Goal: Task Accomplishment & Management: Complete application form

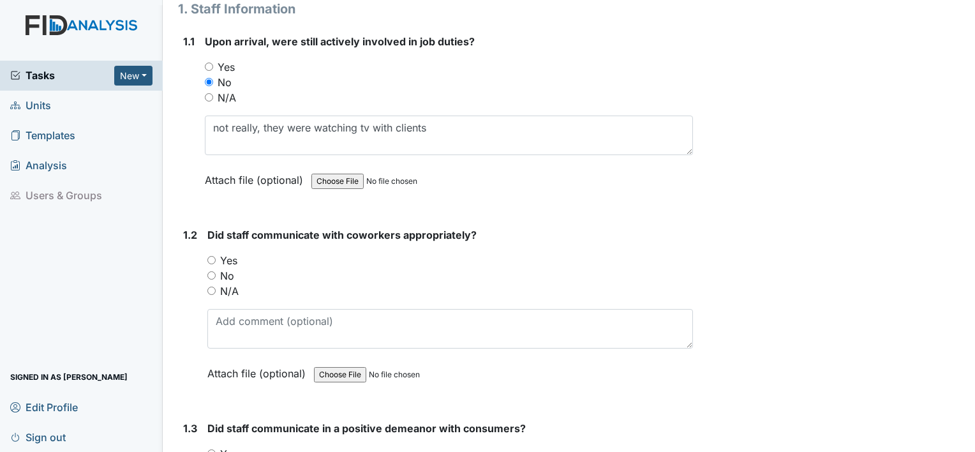
scroll to position [174, 0]
click at [210, 260] on input "Yes" at bounding box center [211, 259] width 8 height 8
radio input "true"
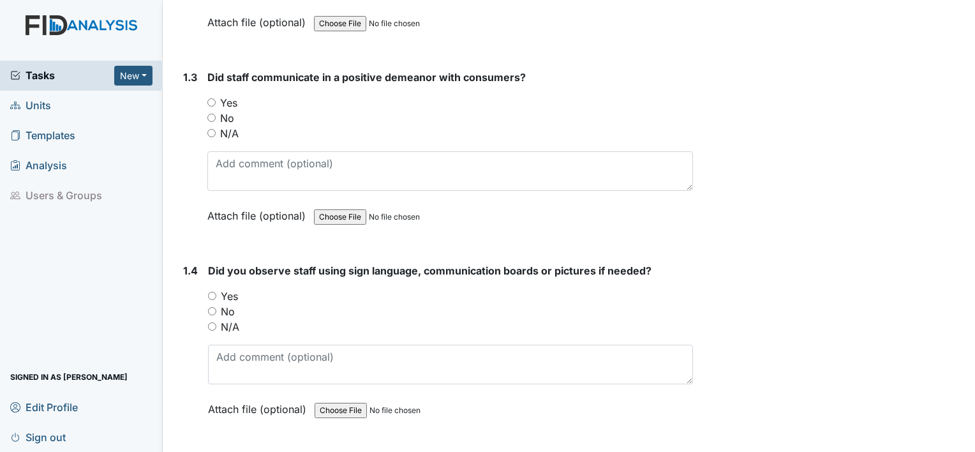
scroll to position [546, 0]
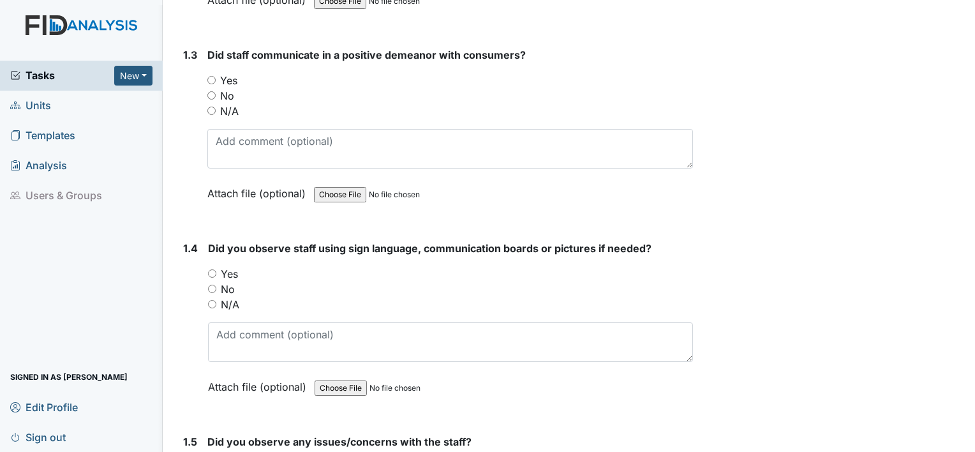
click at [209, 76] on input "Yes" at bounding box center [211, 80] width 8 height 8
radio input "true"
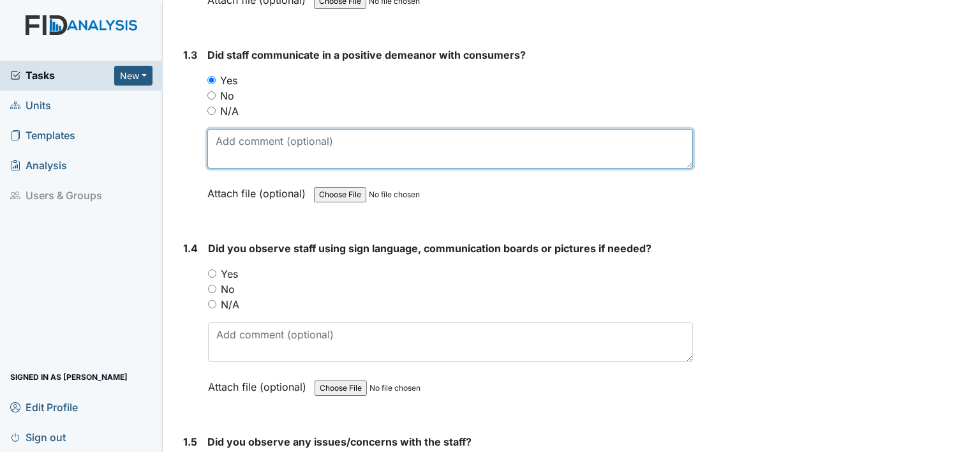
click at [237, 144] on textarea at bounding box center [449, 149] width 485 height 40
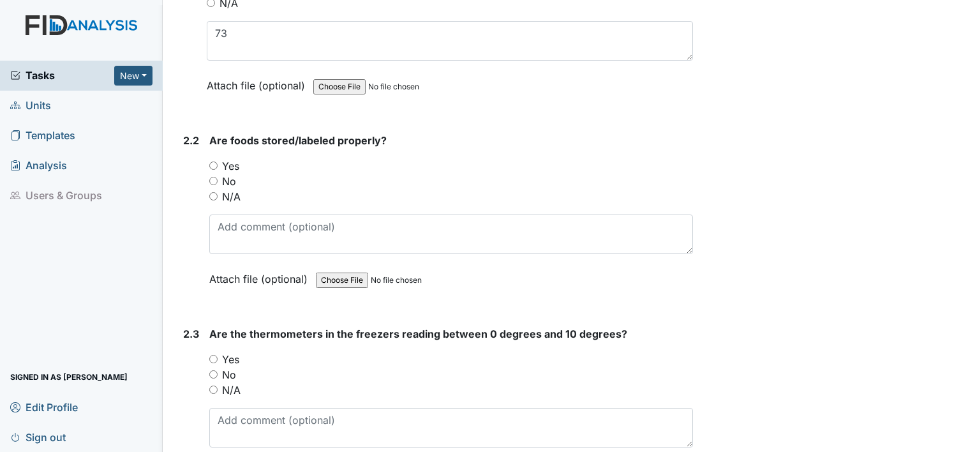
scroll to position [1270, 0]
click at [214, 156] on div "Yes" at bounding box center [451, 163] width 484 height 15
click at [212, 159] on input "Yes" at bounding box center [213, 163] width 8 height 8
radio input "true"
click at [214, 353] on input "Yes" at bounding box center [213, 357] width 8 height 8
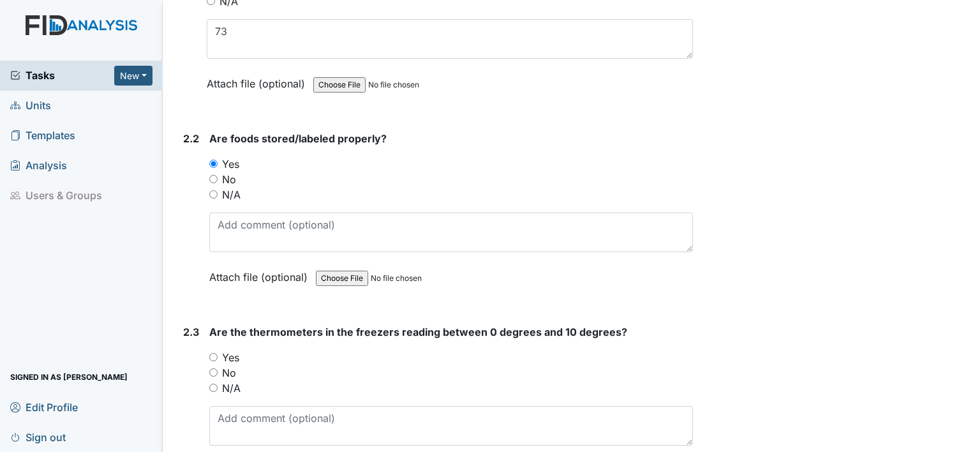
radio input "true"
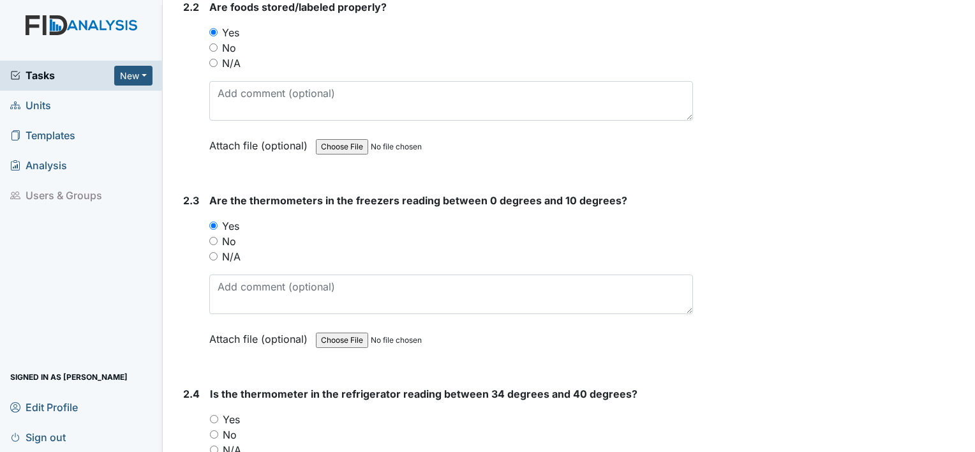
scroll to position [1403, 0]
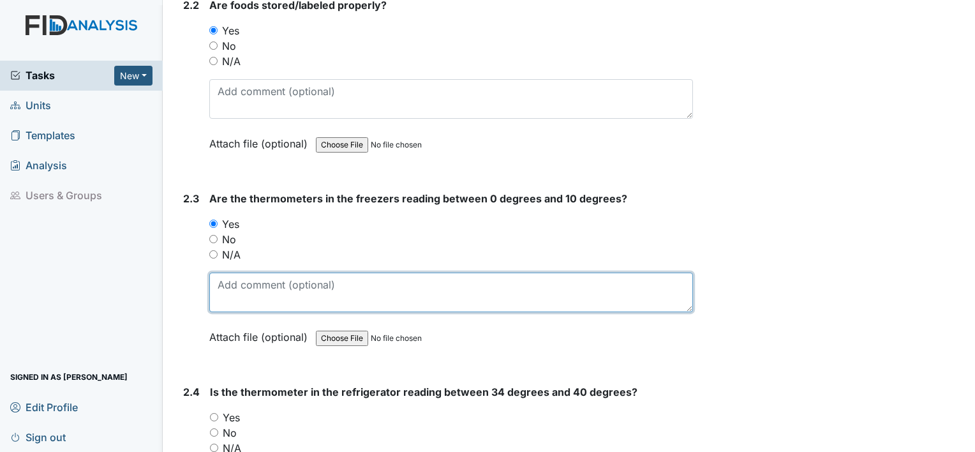
click at [260, 302] on textarea at bounding box center [451, 292] width 484 height 40
type textarea "0"
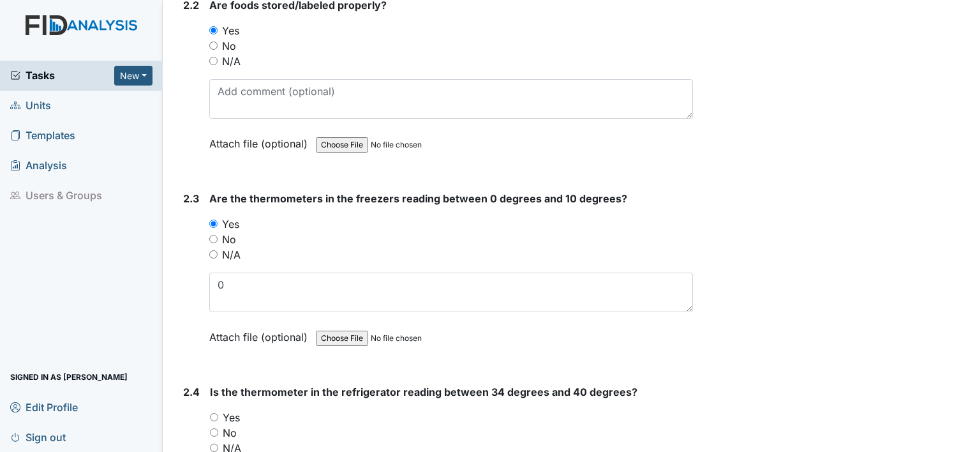
click at [214, 413] on input "Yes" at bounding box center [214, 417] width 8 height 8
radio input "true"
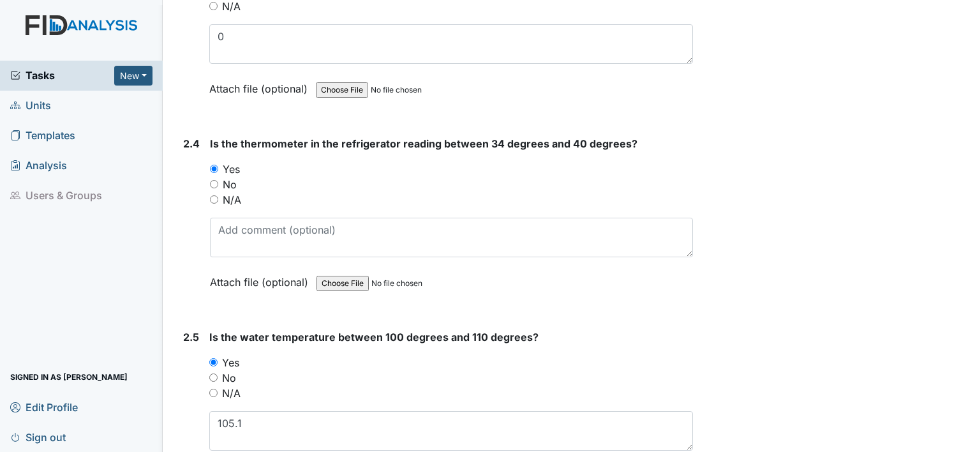
scroll to position [1678, 0]
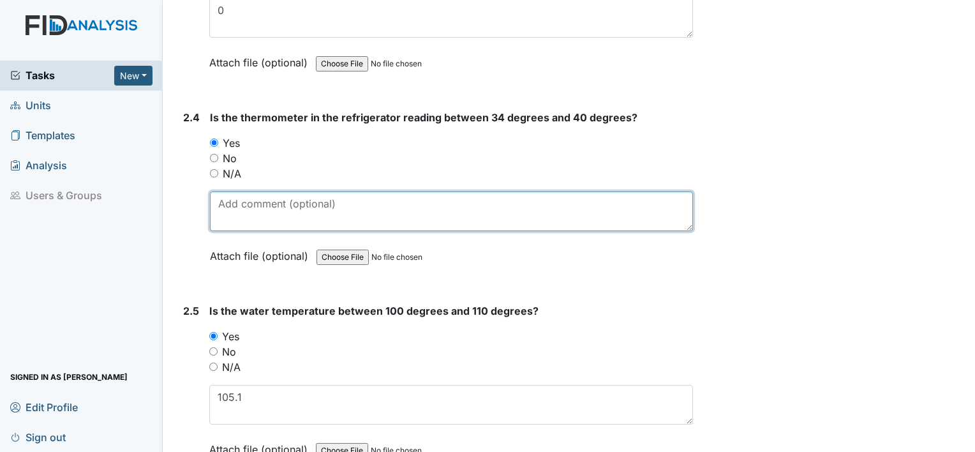
click at [378, 204] on textarea at bounding box center [451, 211] width 483 height 40
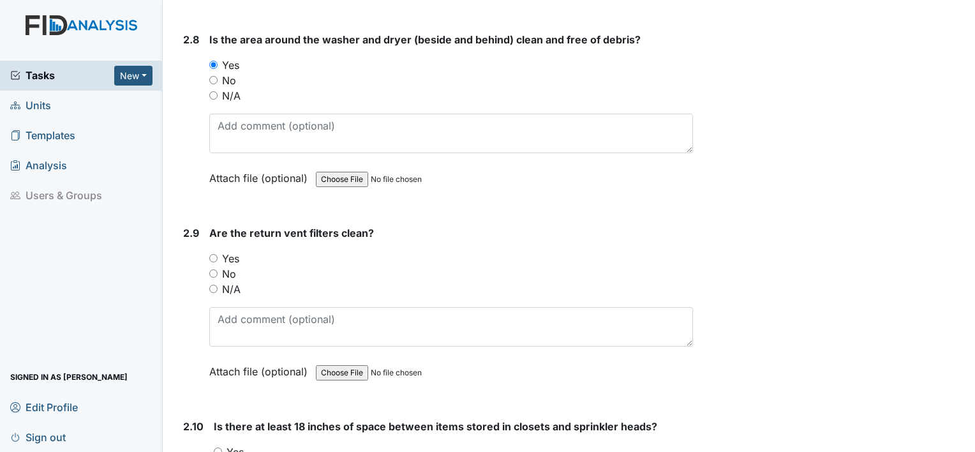
scroll to position [2550, 0]
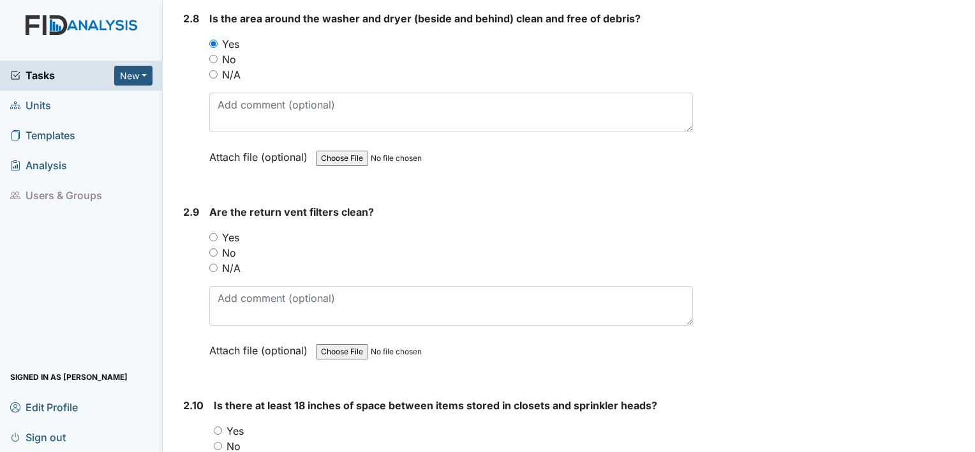
type textarea "40"
click at [212, 233] on input "Yes" at bounding box center [213, 237] width 8 height 8
radio input "true"
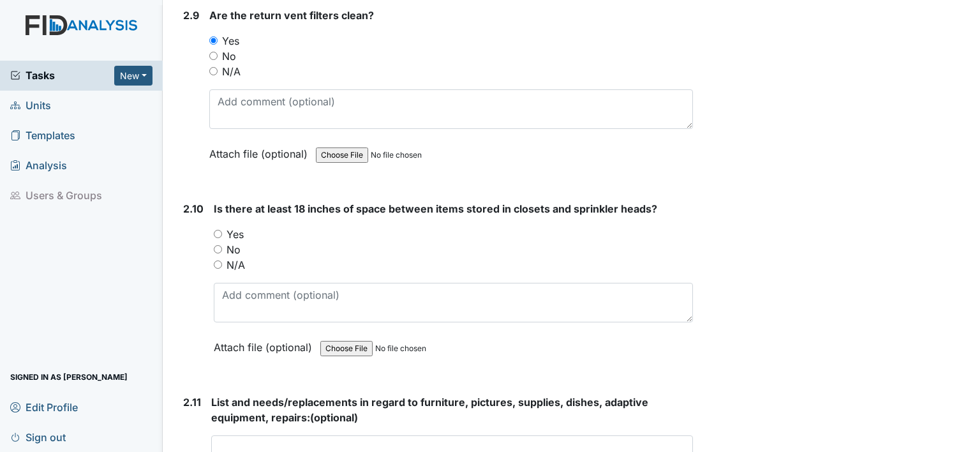
scroll to position [2747, 0]
click at [217, 229] on input "Yes" at bounding box center [218, 233] width 8 height 8
radio input "true"
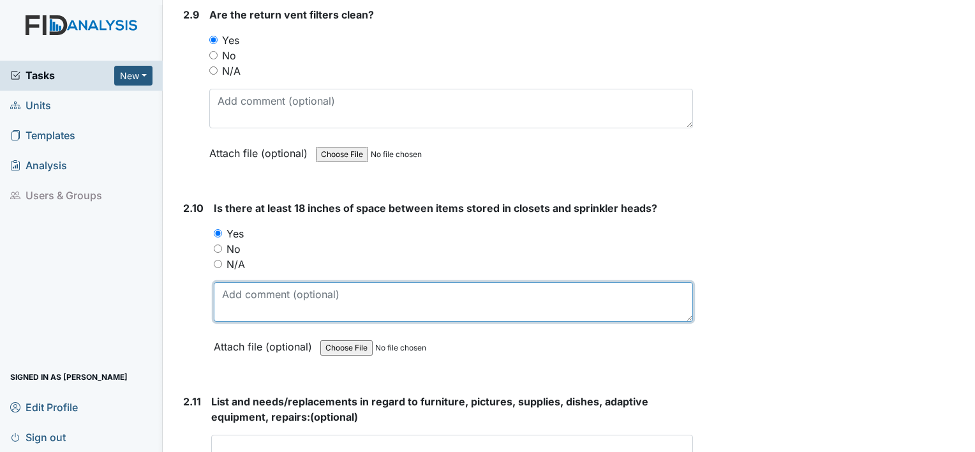
click at [242, 288] on textarea at bounding box center [453, 302] width 479 height 40
type textarea "all closets have items on the top shelf"
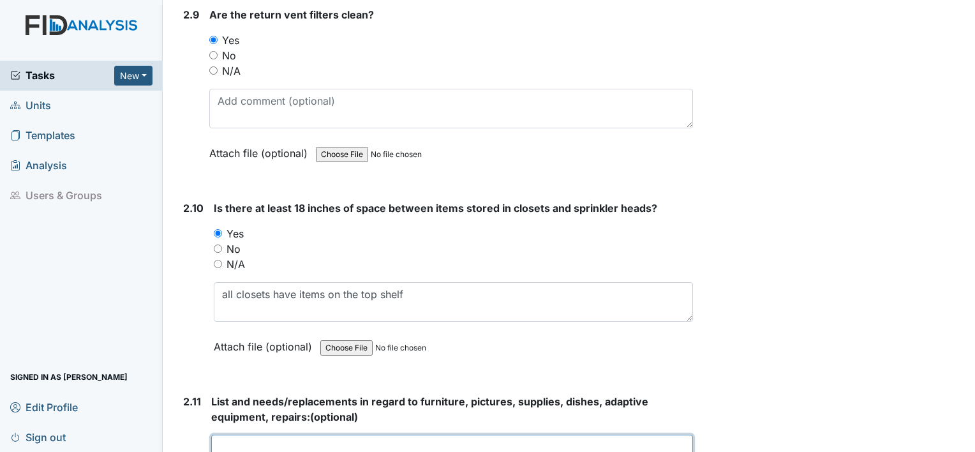
click at [282, 440] on textarea at bounding box center [452, 454] width 482 height 40
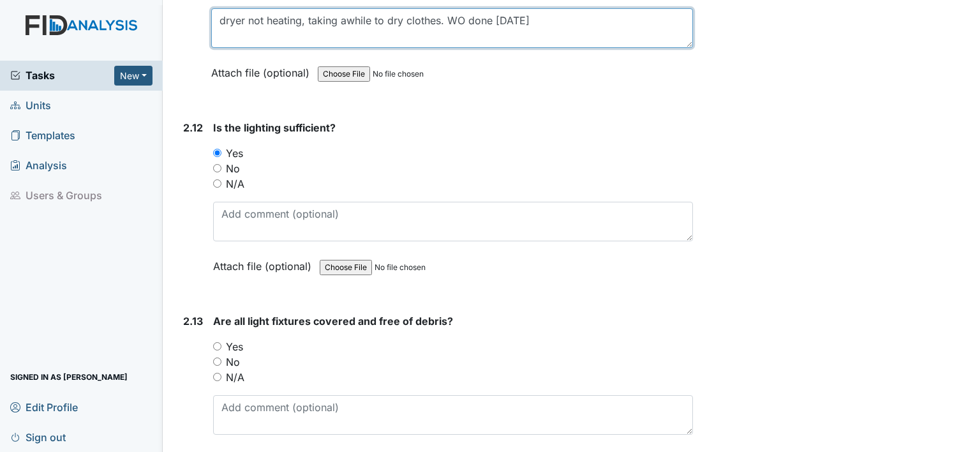
scroll to position [3174, 0]
type textarea "dryer not heating, taking awhile to dry clothes. WO done [DATE]"
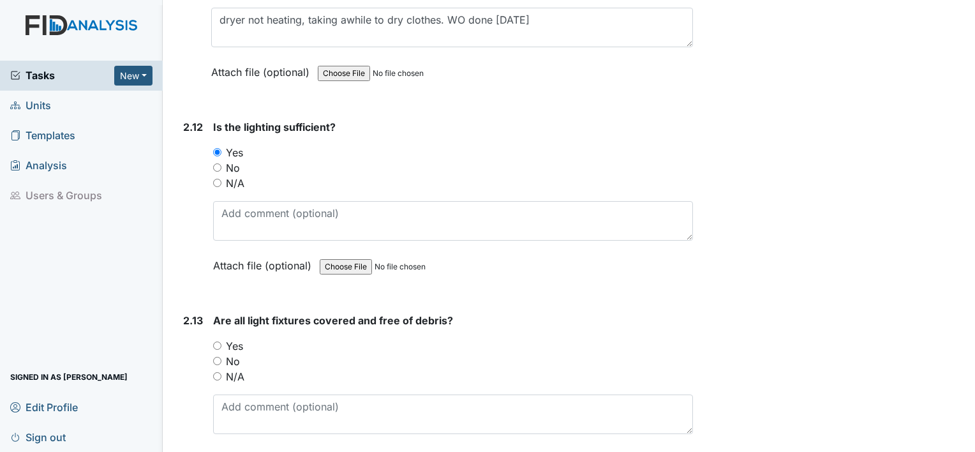
click at [216, 357] on input "No" at bounding box center [217, 361] width 8 height 8
radio input "true"
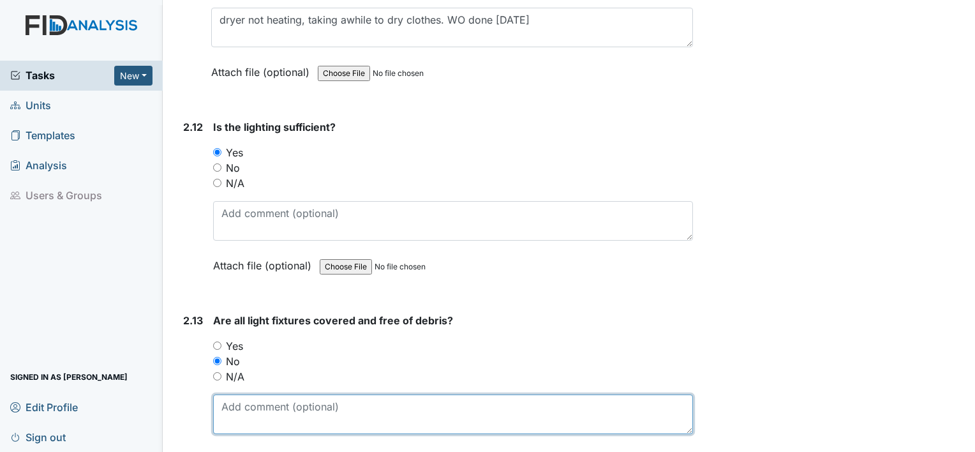
click at [251, 394] on textarea at bounding box center [453, 414] width 480 height 40
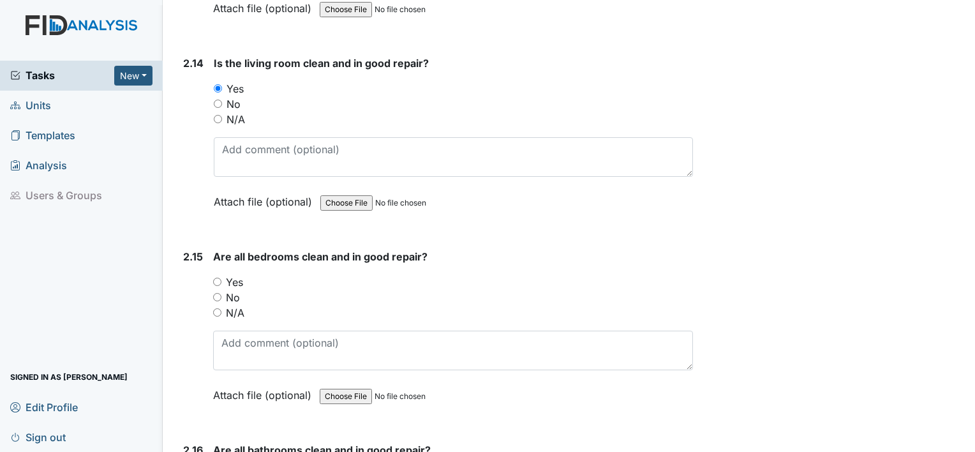
scroll to position [3658, 0]
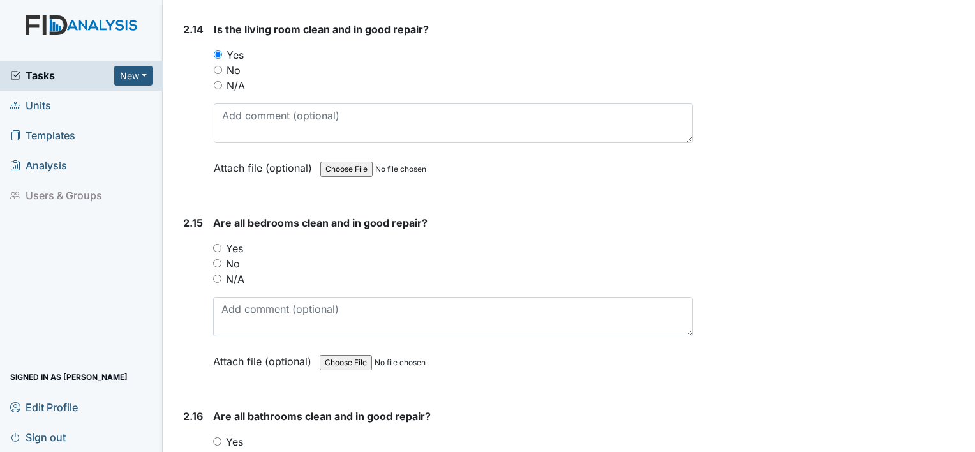
type textarea "lights down hallway are little dusty"
click at [214, 244] on input "Yes" at bounding box center [217, 248] width 8 height 8
radio input "true"
click at [219, 451] on input "No" at bounding box center [217, 456] width 8 height 8
radio input "true"
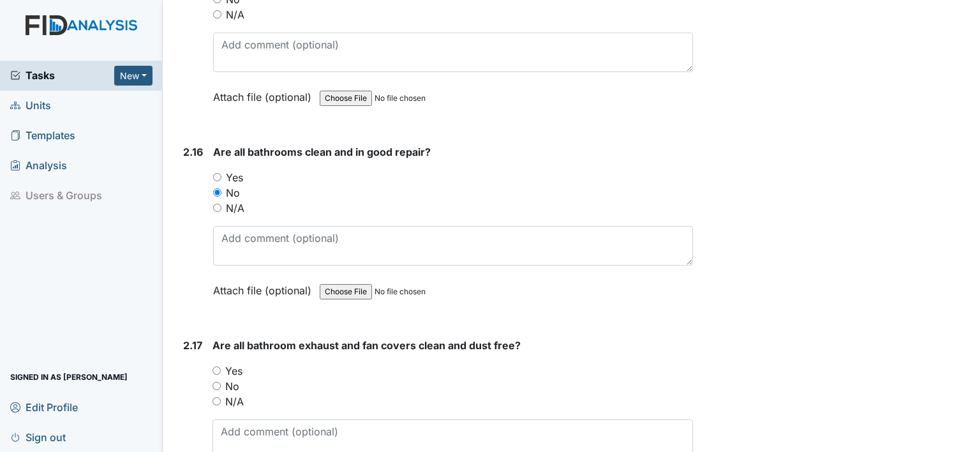
scroll to position [3947, 0]
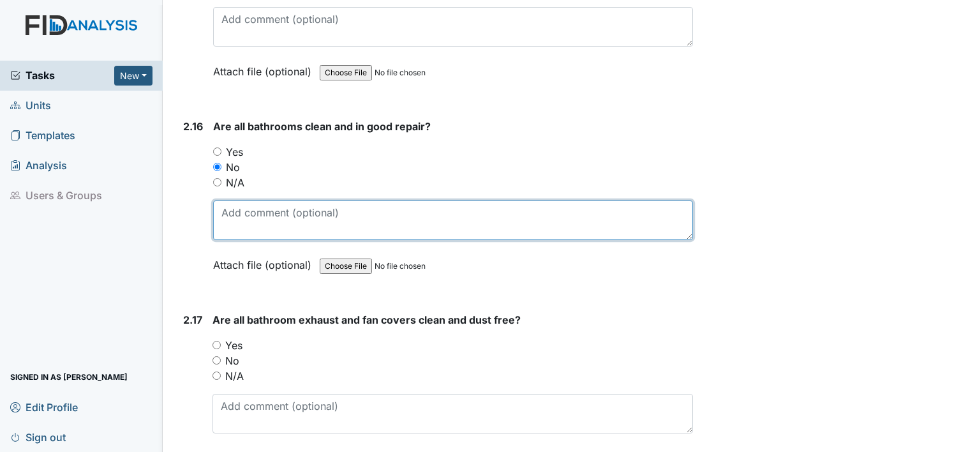
click at [332, 204] on textarea at bounding box center [453, 220] width 480 height 40
type textarea "small bathroom has feces marks inside"
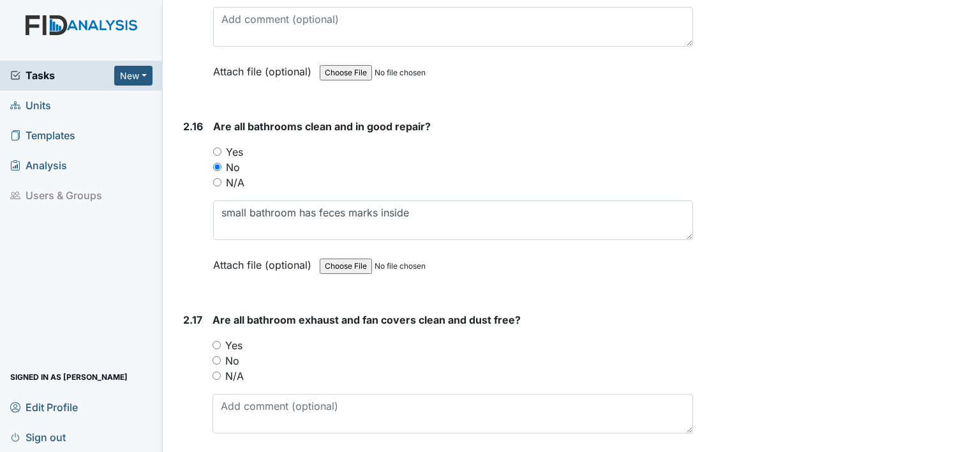
click at [214, 341] on input "Yes" at bounding box center [216, 345] width 8 height 8
radio input "true"
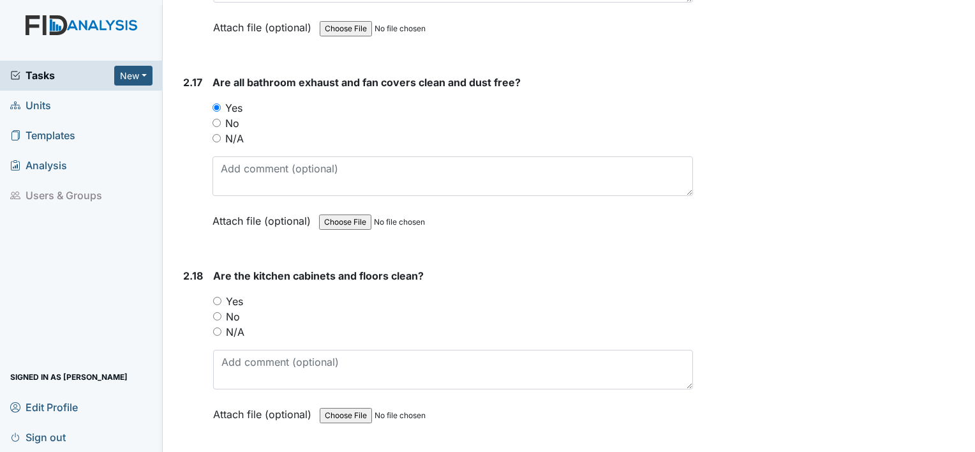
scroll to position [4287, 0]
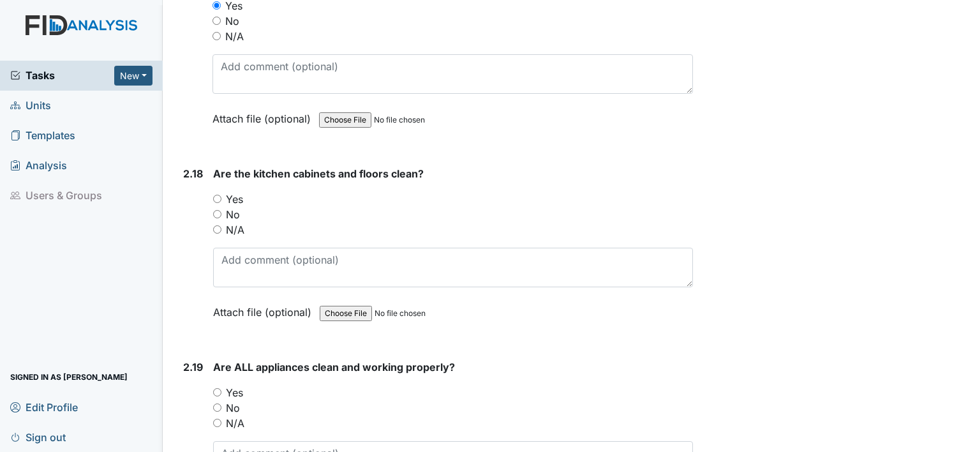
click at [217, 195] on input "Yes" at bounding box center [217, 199] width 8 height 8
radio input "true"
click at [219, 388] on input "Yes" at bounding box center [217, 392] width 8 height 8
radio input "true"
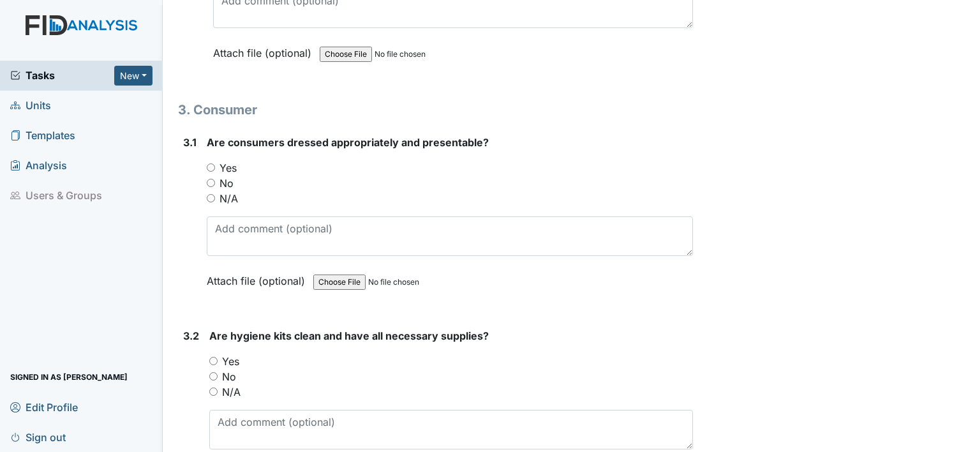
scroll to position [4744, 0]
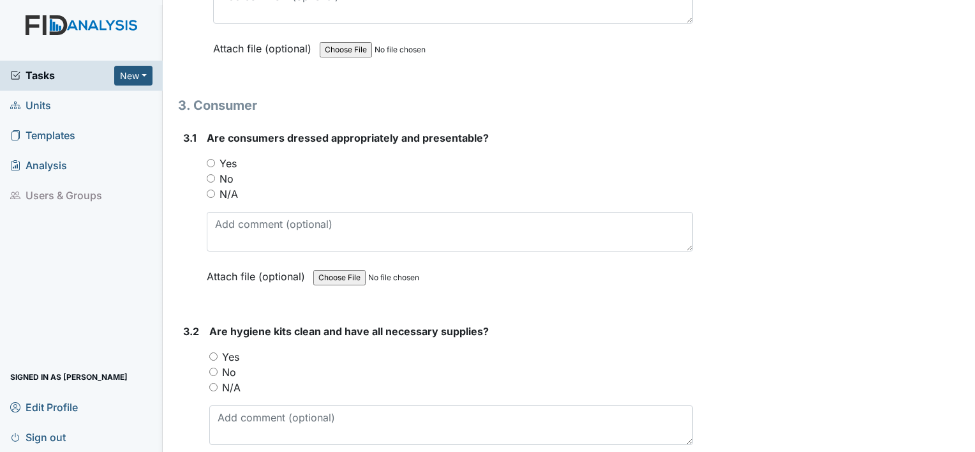
click at [209, 159] on input "Yes" at bounding box center [211, 163] width 8 height 8
radio input "true"
click at [211, 352] on input "Yes" at bounding box center [213, 356] width 8 height 8
radio input "true"
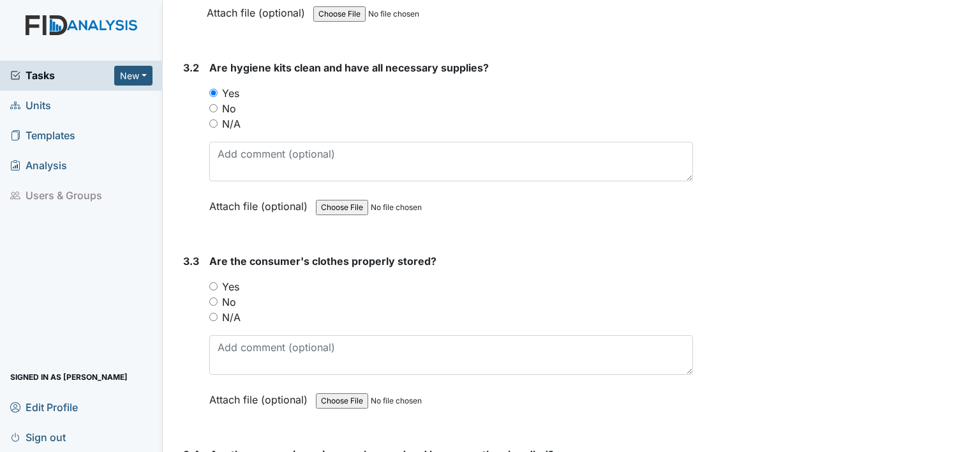
scroll to position [5075, 0]
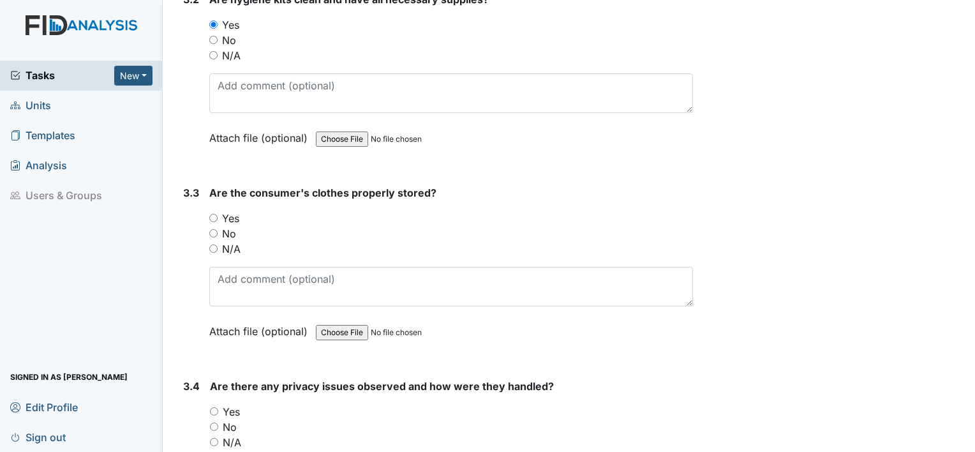
click at [213, 214] on input "Yes" at bounding box center [213, 218] width 8 height 8
radio input "true"
click at [215, 422] on input "No" at bounding box center [214, 426] width 8 height 8
radio input "true"
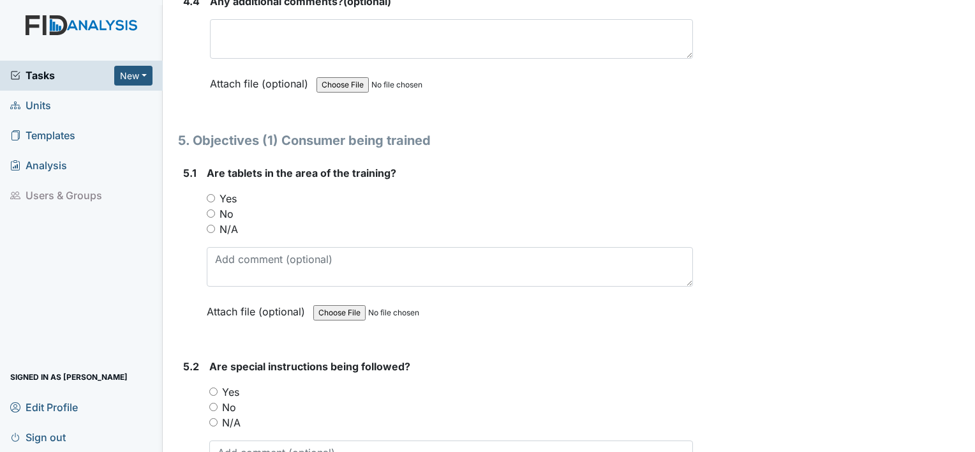
scroll to position [6655, 0]
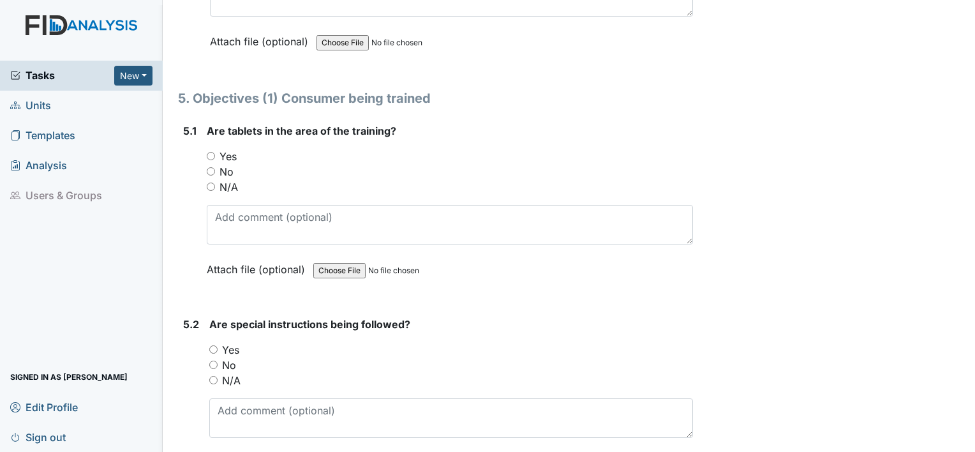
click at [209, 182] on input "N/A" at bounding box center [211, 186] width 8 height 8
radio input "true"
click at [214, 345] on input "Yes" at bounding box center [213, 349] width 8 height 8
radio input "true"
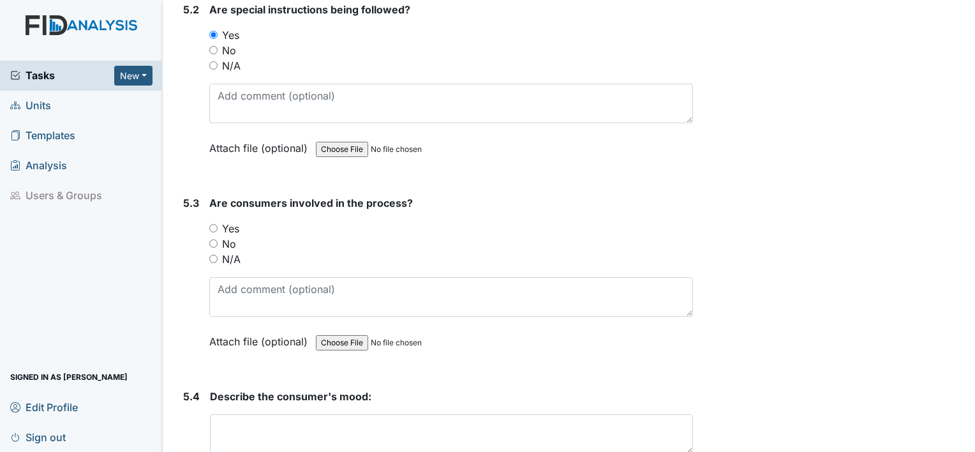
scroll to position [7021, 0]
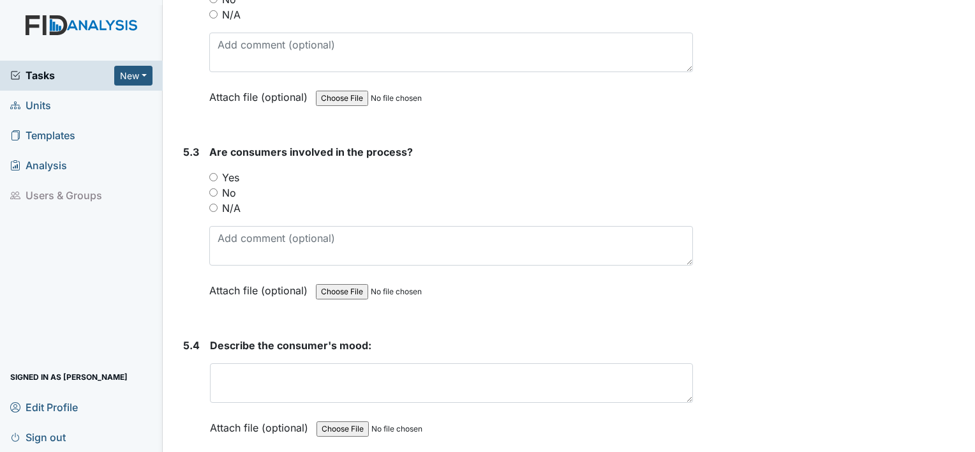
click at [214, 173] on input "Yes" at bounding box center [213, 177] width 8 height 8
radio input "true"
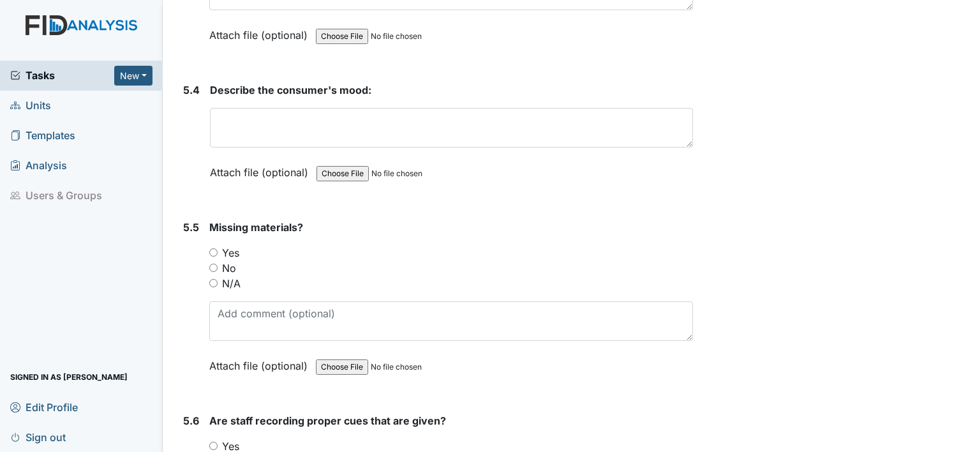
scroll to position [7285, 0]
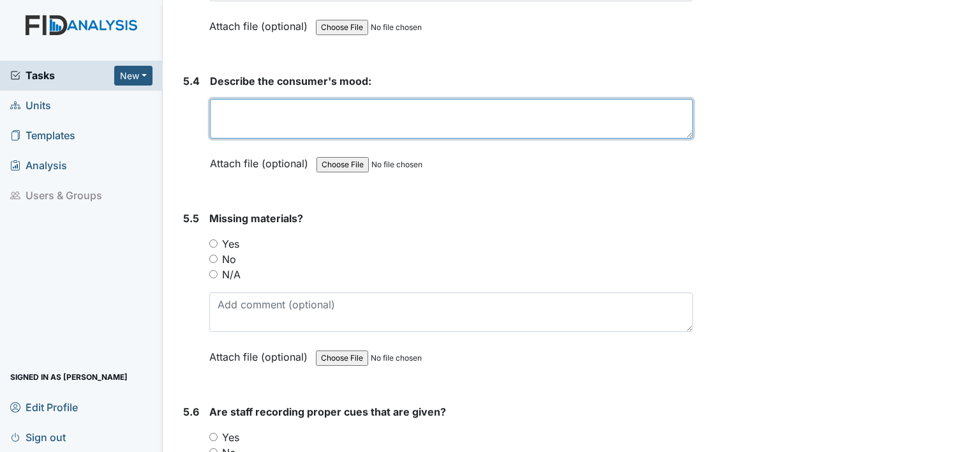
click at [341, 99] on textarea at bounding box center [451, 119] width 483 height 40
type textarea "good/helpful"
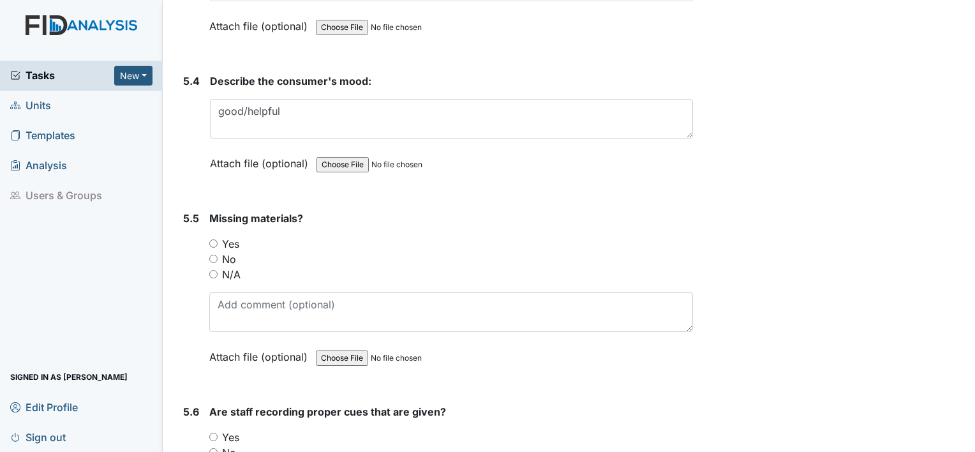
click at [211, 270] on input "N/A" at bounding box center [213, 274] width 8 height 8
radio input "true"
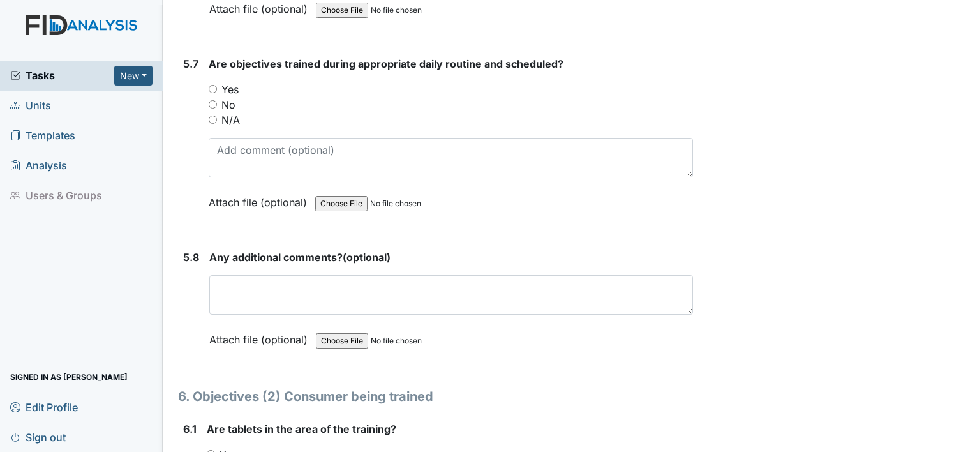
scroll to position [7829, 0]
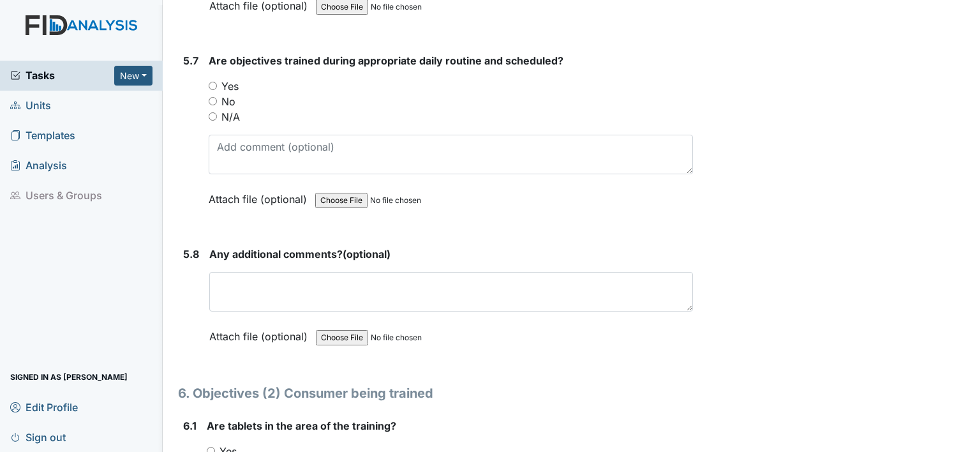
click at [214, 112] on input "N/A" at bounding box center [213, 116] width 8 height 8
radio input "true"
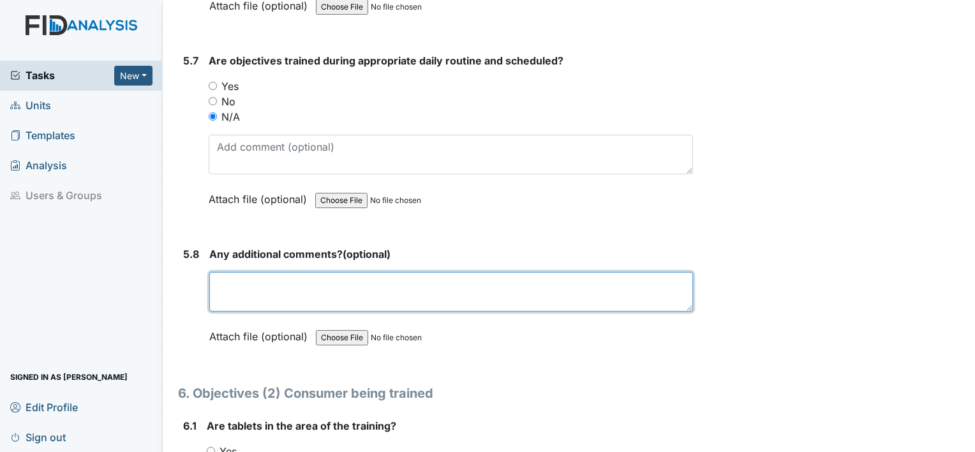
click at [236, 272] on textarea at bounding box center [451, 292] width 484 height 40
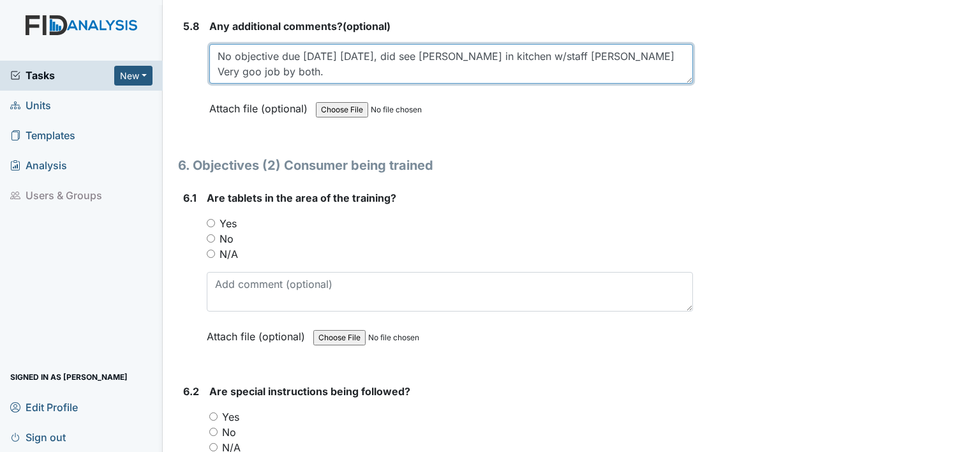
scroll to position [8060, 0]
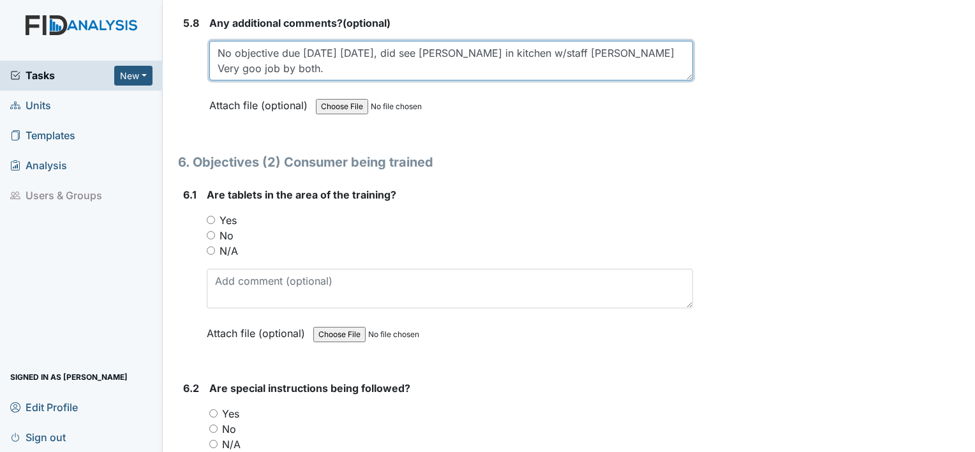
type textarea "No objective due [DATE] [DATE], did see [PERSON_NAME] in kitchen w/staff [PERSO…"
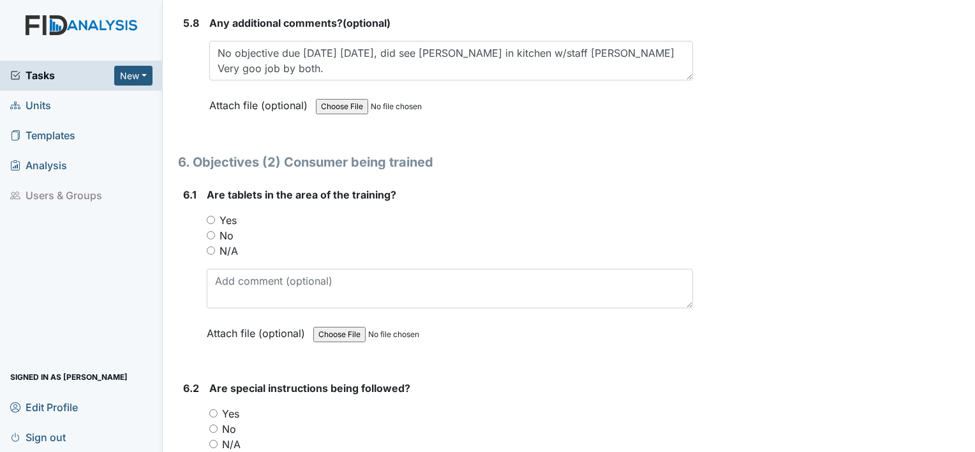
click at [209, 246] on input "N/A" at bounding box center [211, 250] width 8 height 8
radio input "true"
click at [212, 440] on input "N/A" at bounding box center [213, 444] width 8 height 8
radio input "true"
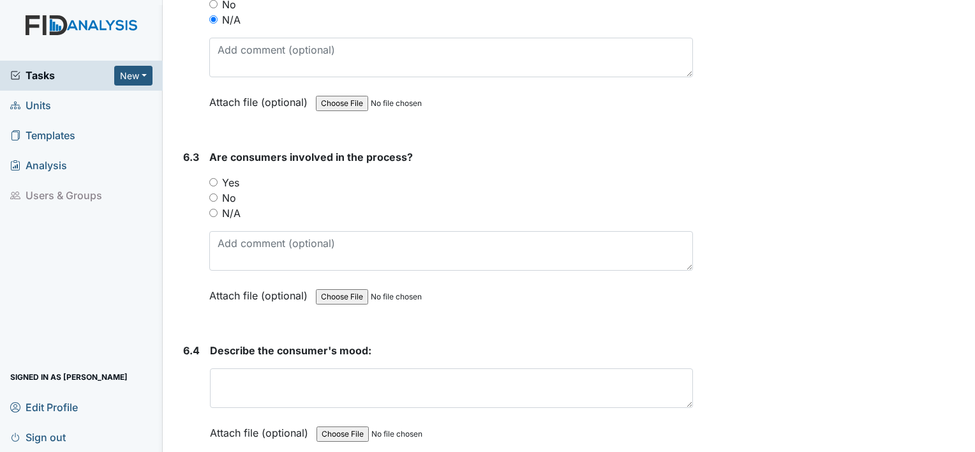
scroll to position [8498, 0]
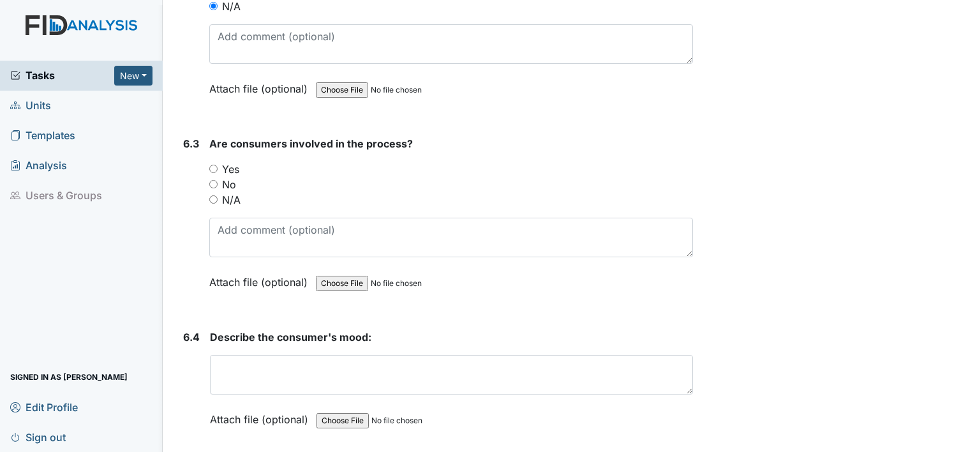
click at [214, 195] on input "N/A" at bounding box center [213, 199] width 8 height 8
radio input "true"
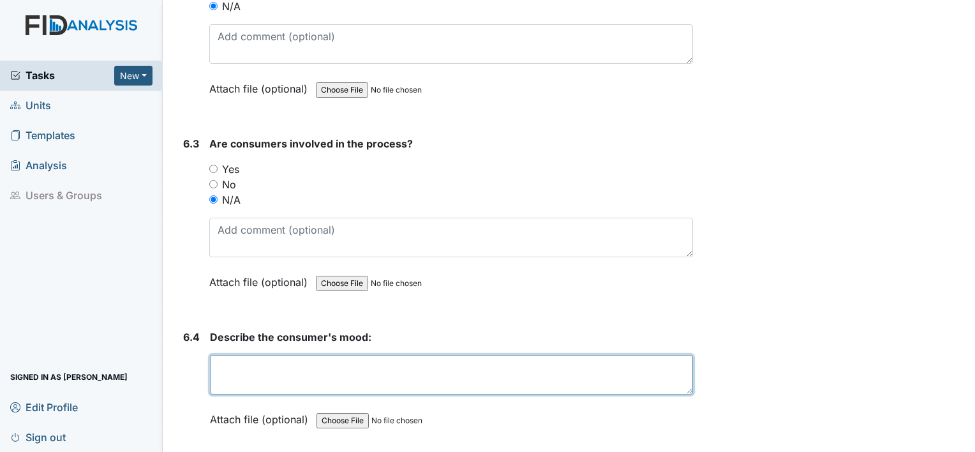
click at [237, 357] on textarea at bounding box center [451, 375] width 483 height 40
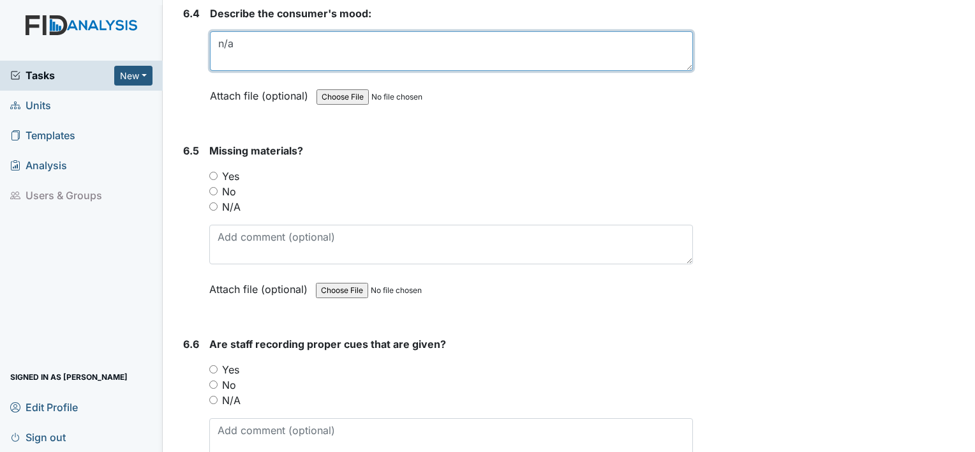
scroll to position [8828, 0]
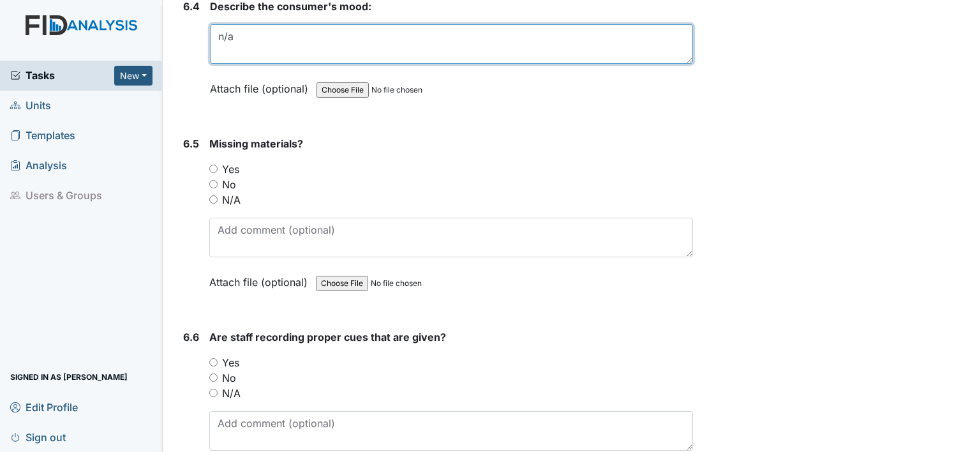
type textarea "n/a"
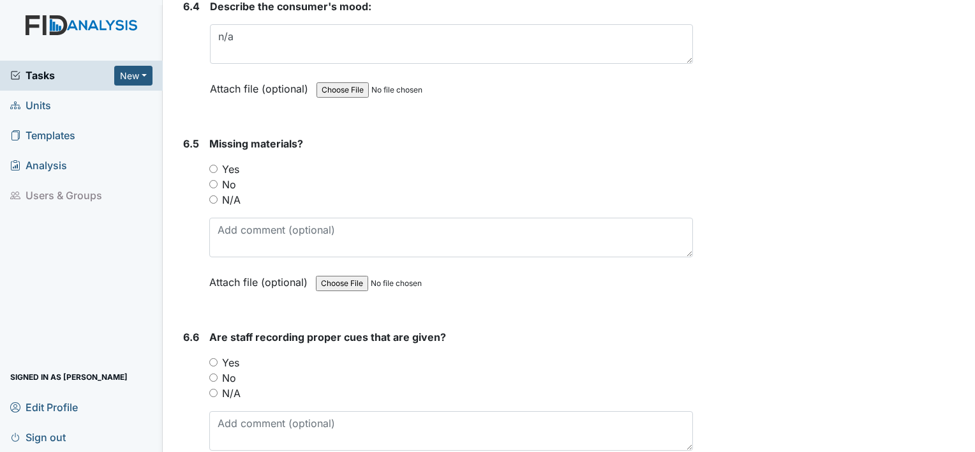
click at [214, 195] on input "N/A" at bounding box center [213, 199] width 8 height 8
radio input "true"
click at [215, 388] on input "N/A" at bounding box center [213, 392] width 8 height 8
radio input "true"
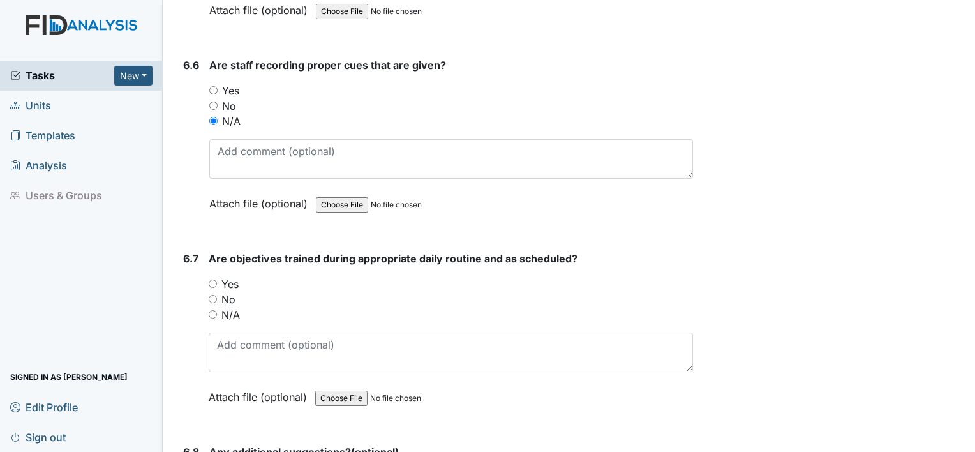
scroll to position [9160, 0]
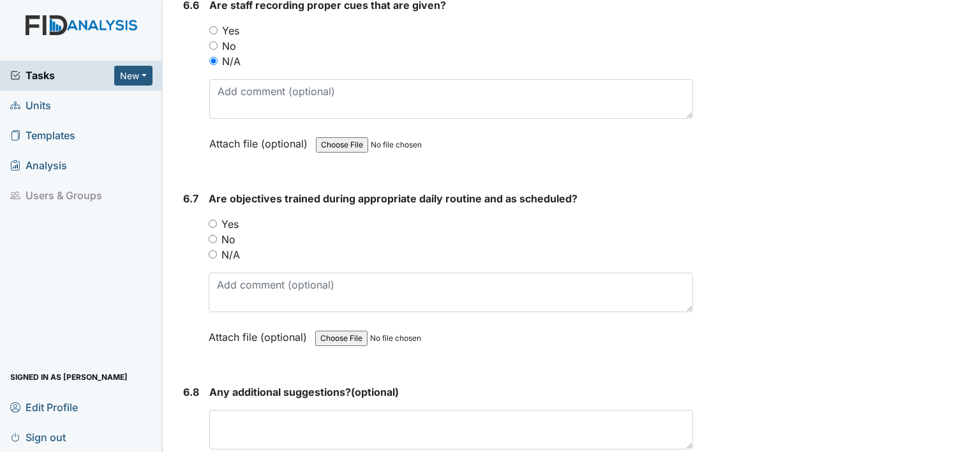
click at [212, 250] on input "N/A" at bounding box center [213, 254] width 8 height 8
radio input "true"
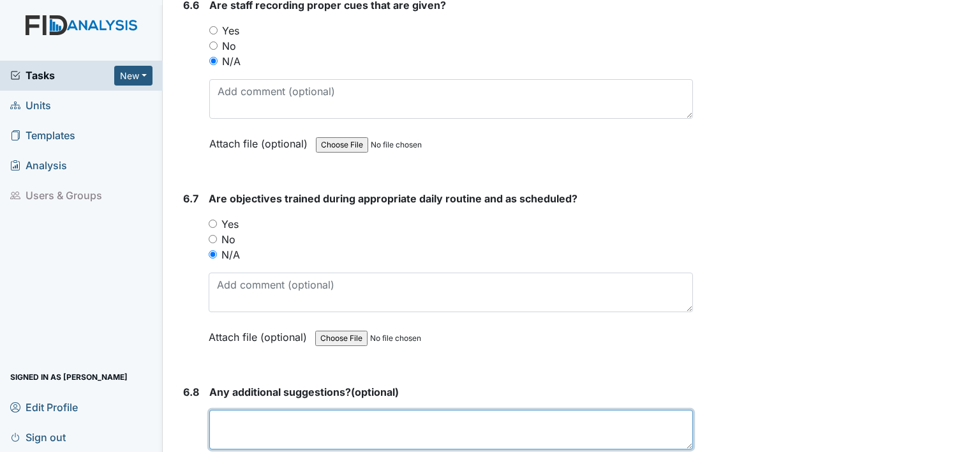
click at [265, 410] on textarea at bounding box center [451, 430] width 484 height 40
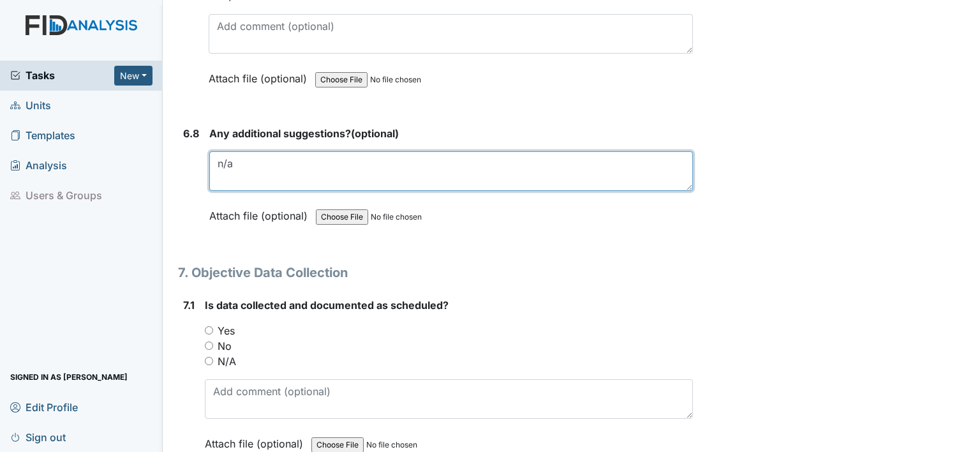
scroll to position [9421, 0]
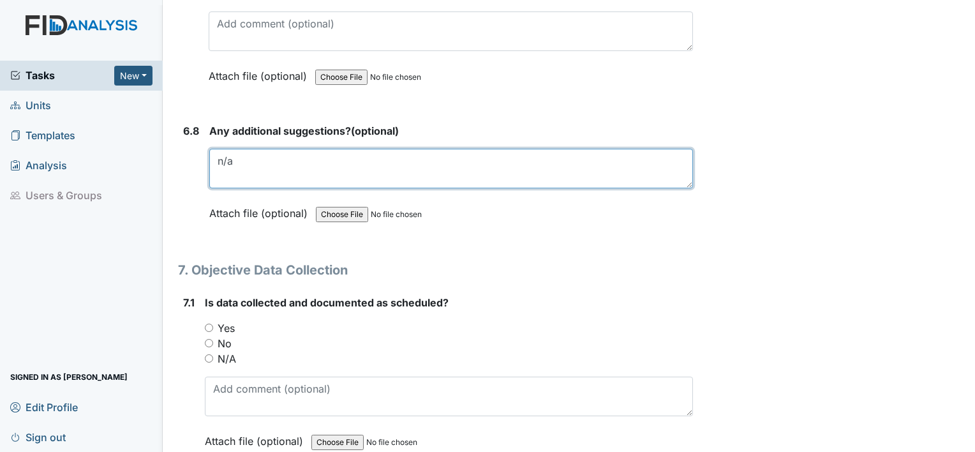
type textarea "n/a"
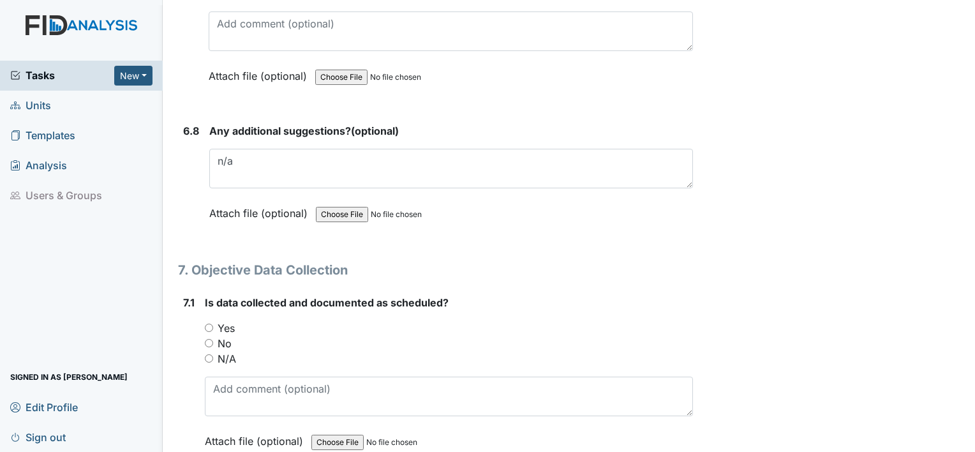
click at [207, 354] on input "N/A" at bounding box center [209, 358] width 8 height 8
radio input "true"
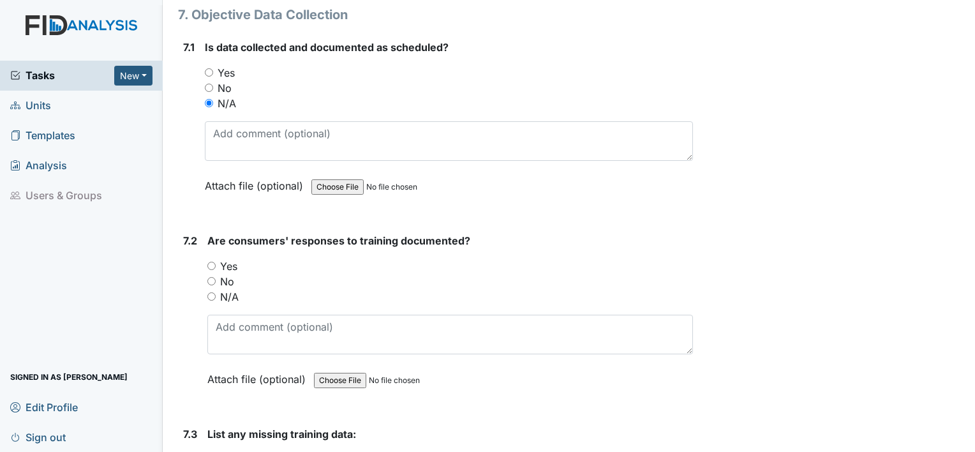
scroll to position [9786, 0]
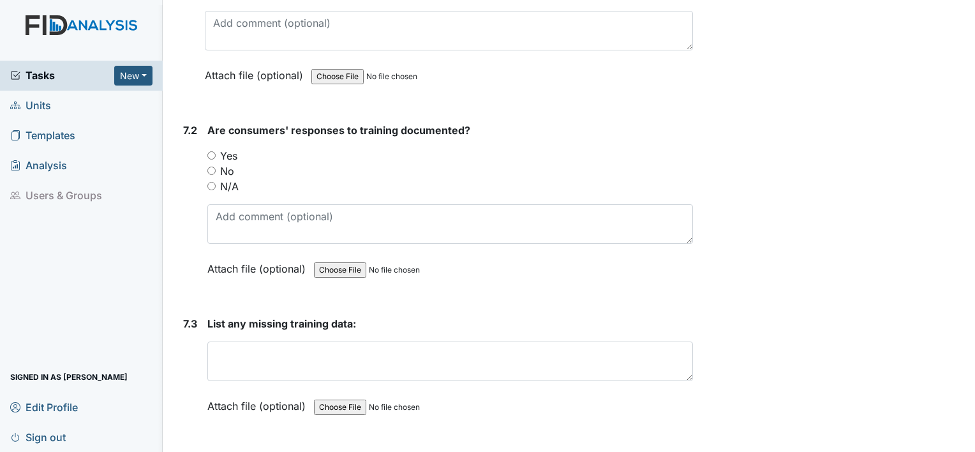
click at [212, 182] on input "N/A" at bounding box center [211, 186] width 8 height 8
radio input "true"
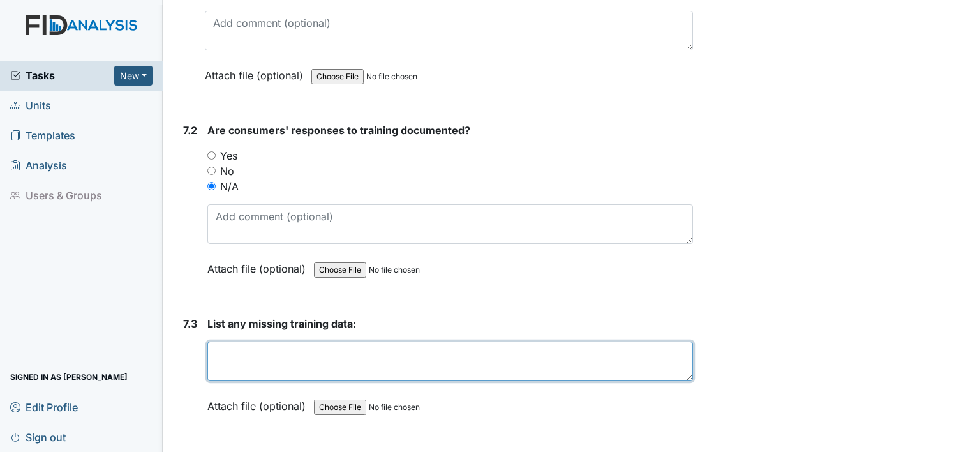
click at [263, 341] on textarea at bounding box center [449, 361] width 485 height 40
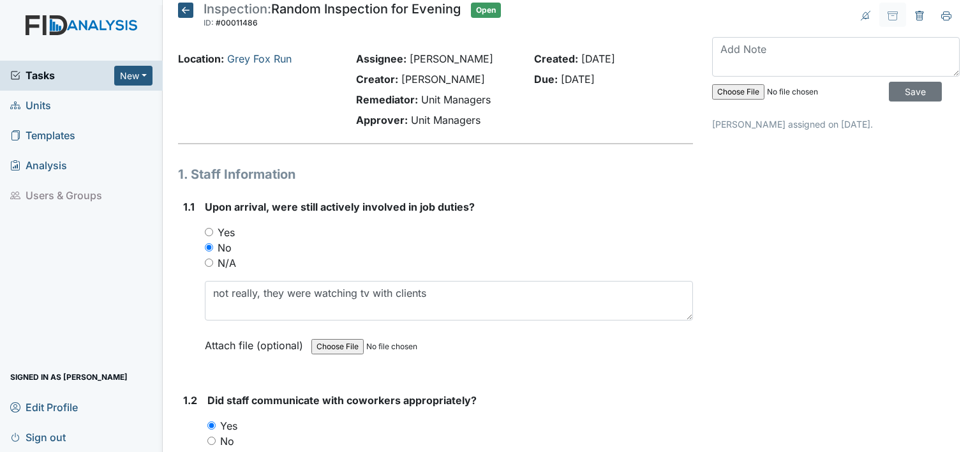
scroll to position [0, 0]
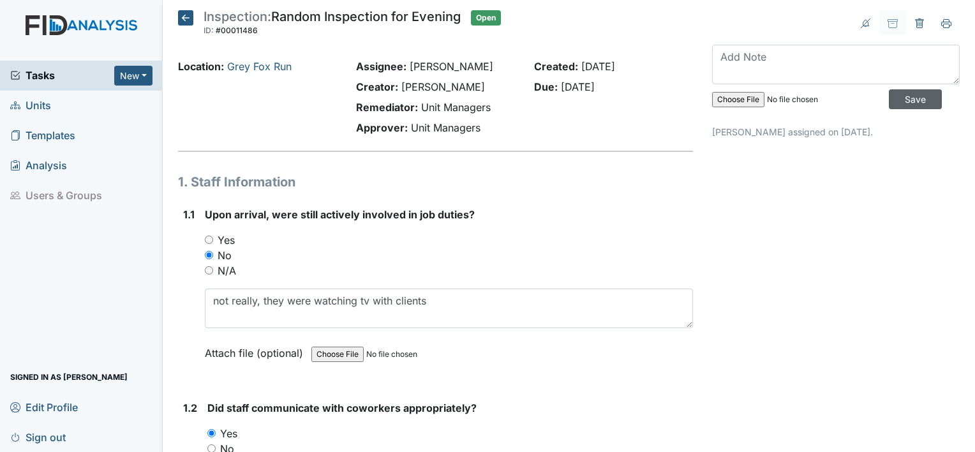
type textarea "n/a"
click at [896, 100] on input "Save" at bounding box center [915, 99] width 53 height 20
click at [57, 439] on span "Sign out" at bounding box center [37, 437] width 55 height 20
